Goal: Task Accomplishment & Management: Use online tool/utility

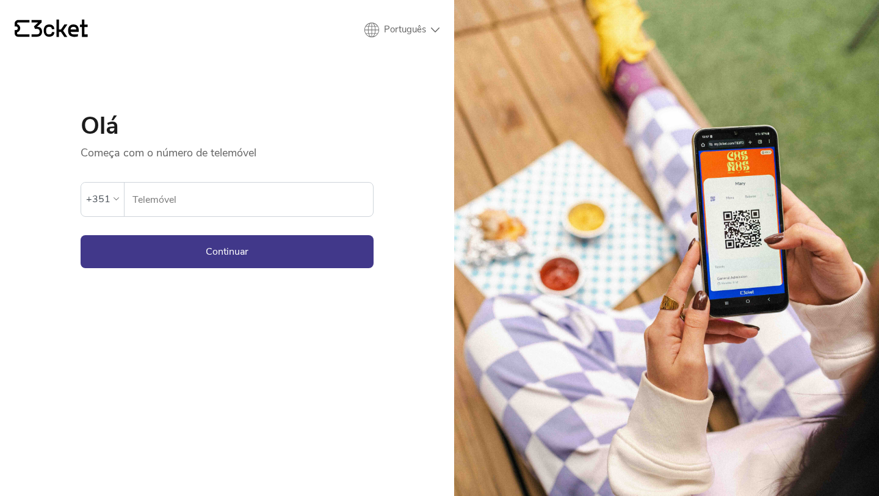
click at [176, 198] on input "Telemóvel" at bounding box center [252, 200] width 241 height 34
type input "926859333"
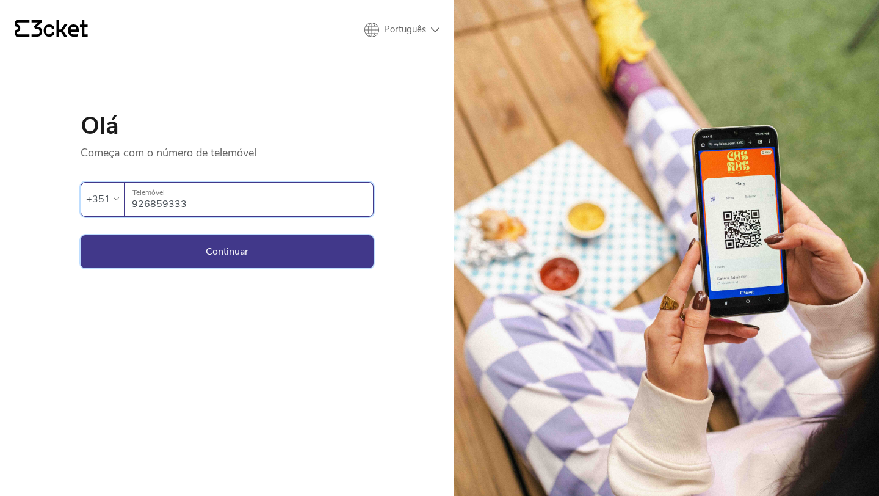
click at [199, 260] on button "Continuar" at bounding box center [227, 251] width 293 height 33
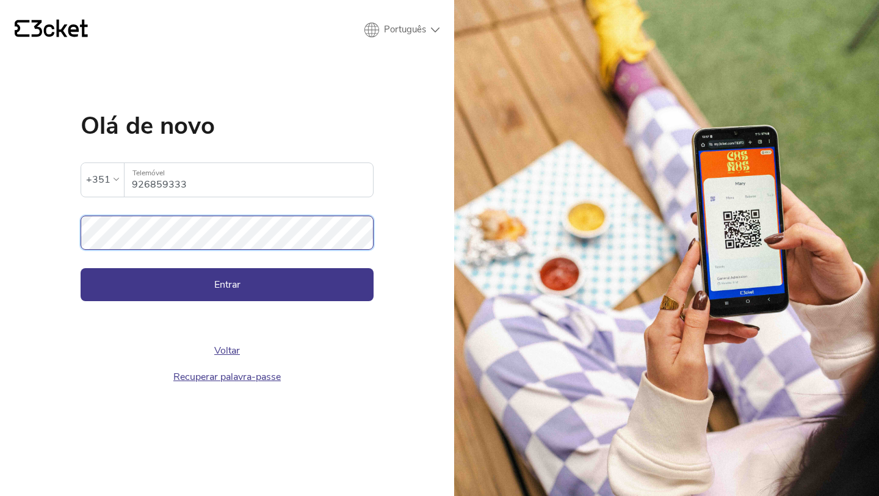
click at [81, 268] on button "Entrar" at bounding box center [227, 284] width 293 height 33
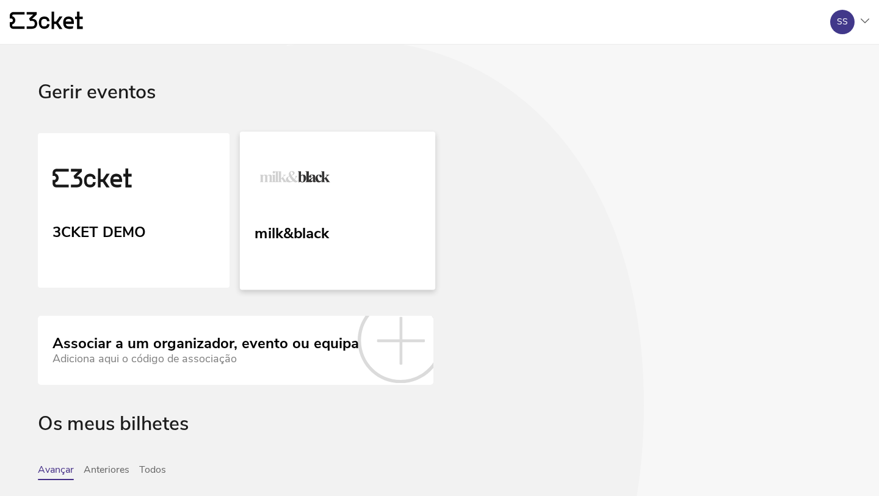
click at [306, 222] on div "milk&black" at bounding box center [292, 231] width 75 height 22
